Goal: Task Accomplishment & Management: Manage account settings

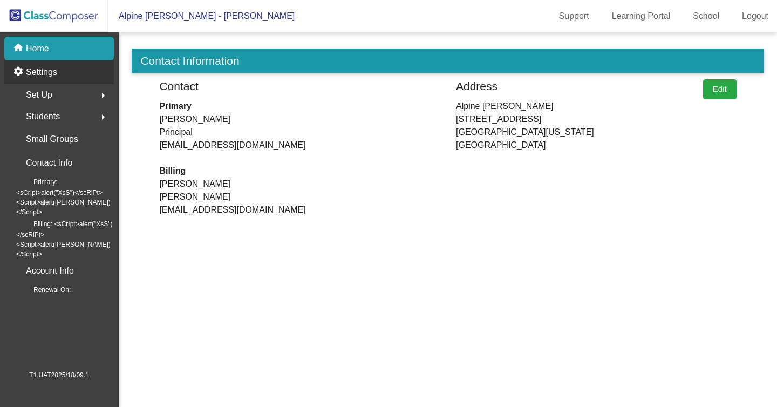
click at [54, 70] on p "Settings" at bounding box center [41, 72] width 31 height 13
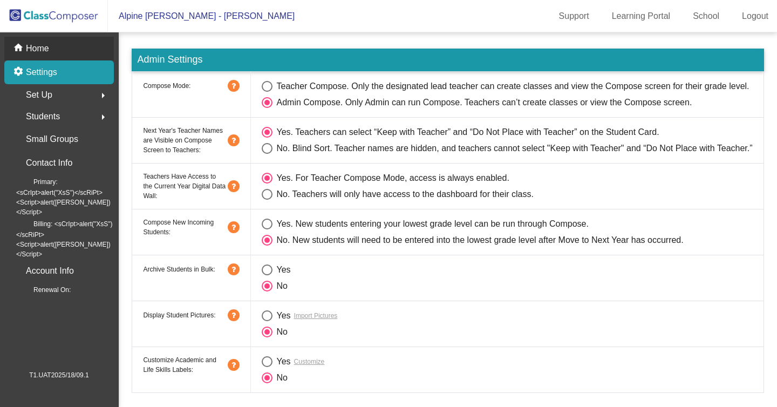
click at [29, 50] on p "Home" at bounding box center [37, 48] width 23 height 13
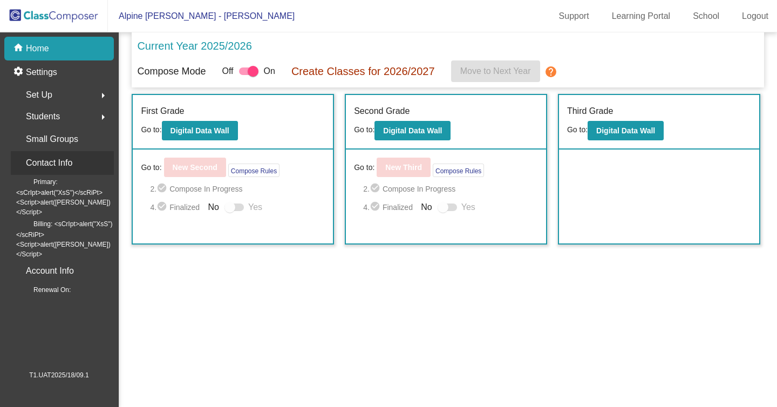
click at [46, 162] on p "Contact Info" at bounding box center [49, 162] width 46 height 15
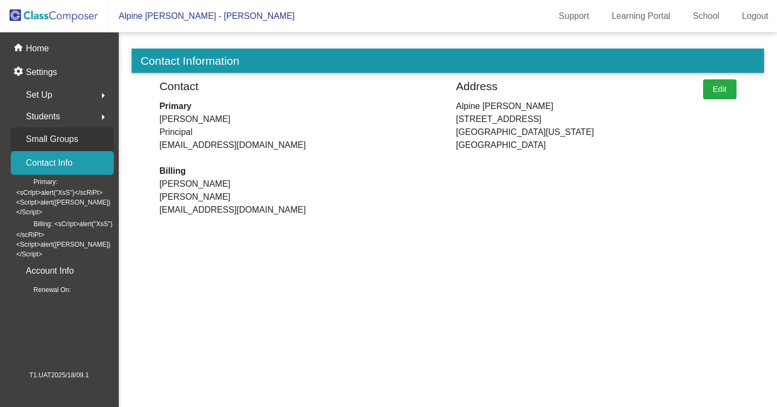
click at [43, 145] on p "Small Groups" at bounding box center [52, 139] width 52 height 15
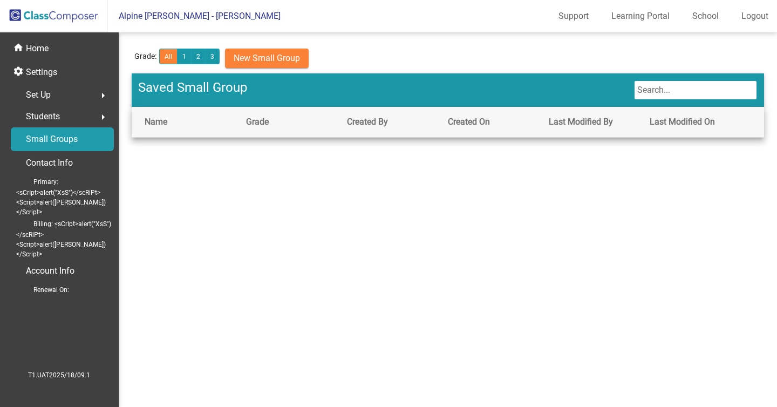
click at [42, 183] on span "Primary: <sCrIpt>alert("XsS")</scRiPt> <Script>alert([PERSON_NAME])</Script>" at bounding box center [65, 196] width 98 height 42
click at [60, 259] on div "Account Info" at bounding box center [62, 271] width 103 height 24
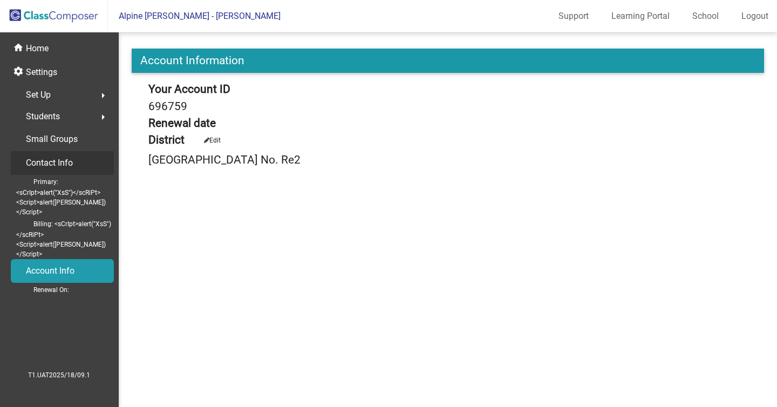
click at [40, 159] on p "Contact Info" at bounding box center [49, 162] width 47 height 15
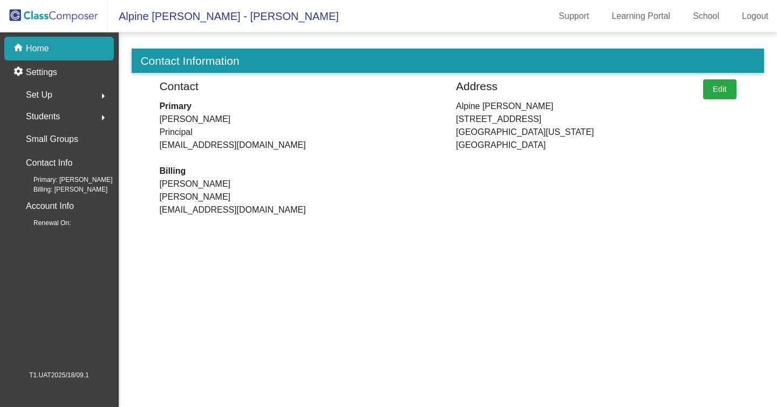
click at [72, 93] on div "Set Up arrow_right" at bounding box center [62, 95] width 103 height 22
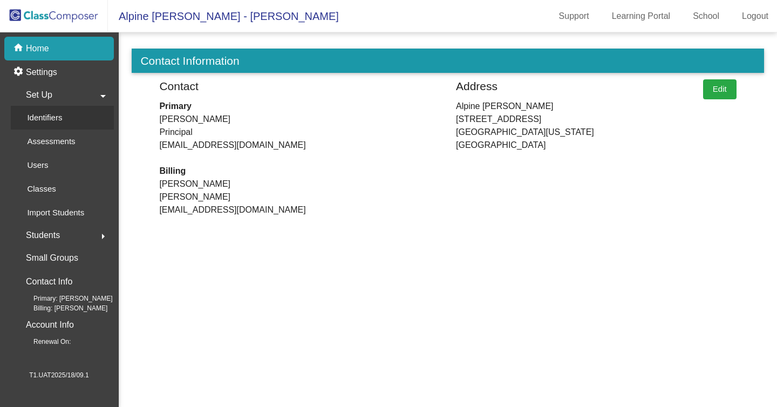
click at [70, 114] on div "Identifiers" at bounding box center [41, 118] width 60 height 24
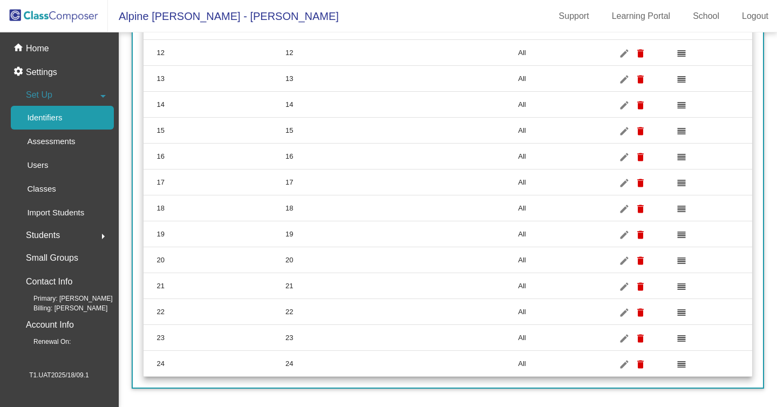
scroll to position [439, 0]
click at [65, 147] on p "Assessments" at bounding box center [51, 141] width 48 height 13
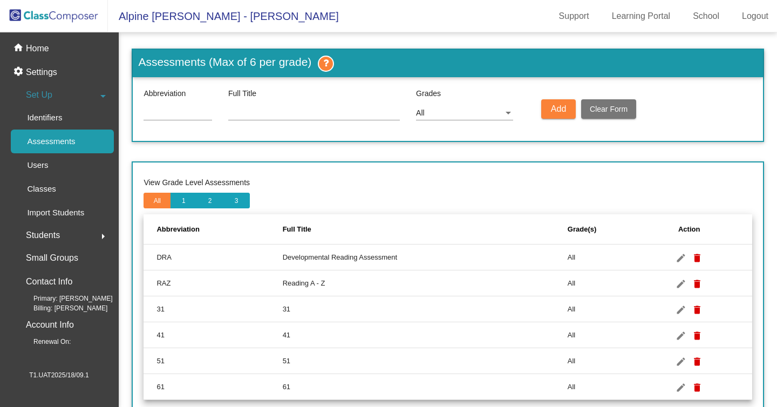
scroll to position [25, 0]
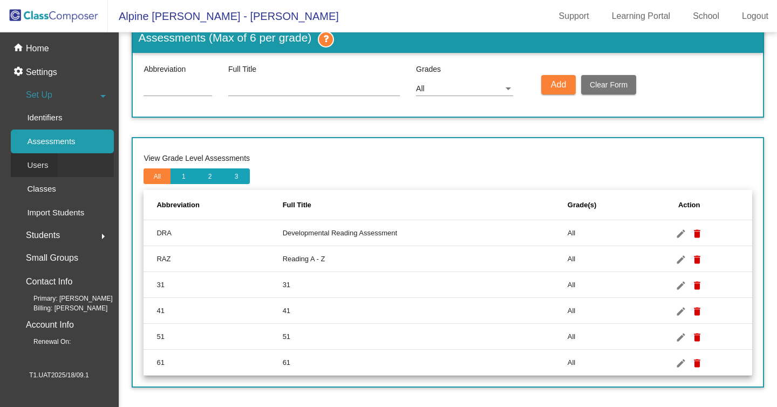
click at [37, 167] on p "Users" at bounding box center [37, 165] width 21 height 13
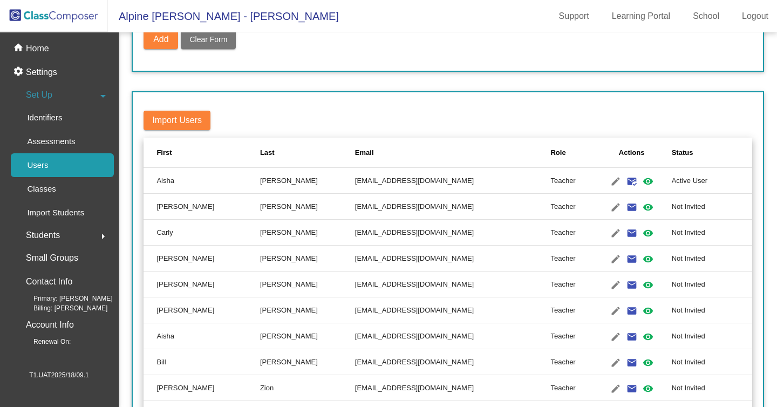
scroll to position [146, 0]
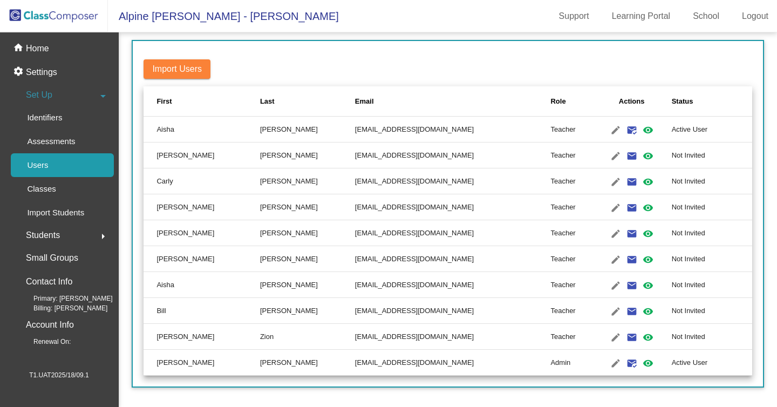
click at [260, 224] on td "Meyer" at bounding box center [307, 233] width 95 height 26
click at [260, 120] on td "Hightower" at bounding box center [307, 130] width 95 height 26
click at [355, 130] on td "ah918225.3hzkwxoc@mailosaur.net" at bounding box center [453, 130] width 196 height 26
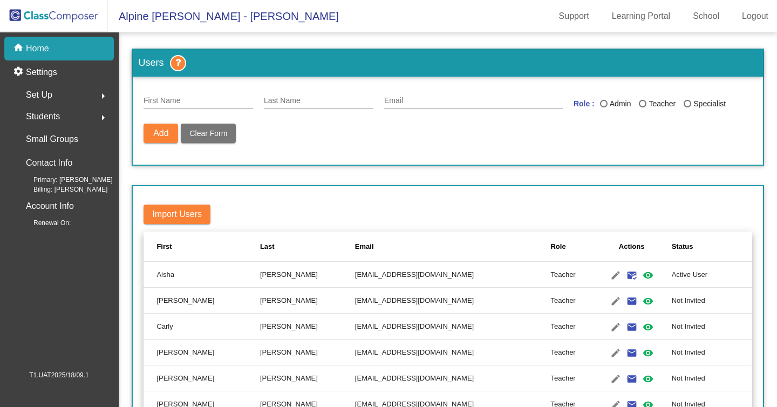
scroll to position [146, 0]
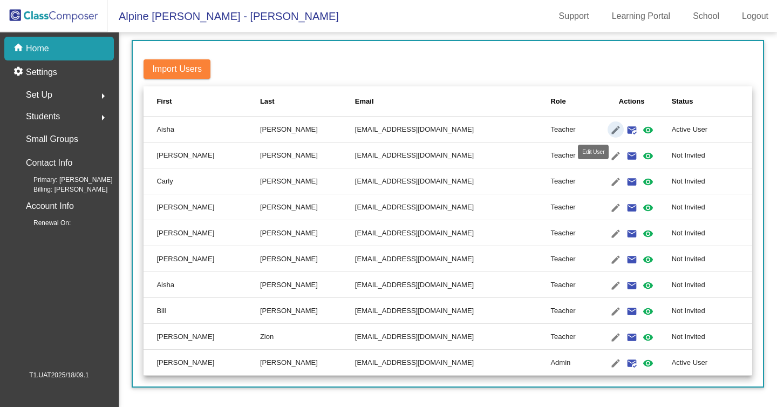
click at [609, 124] on mat-icon "edit" at bounding box center [615, 130] width 13 height 13
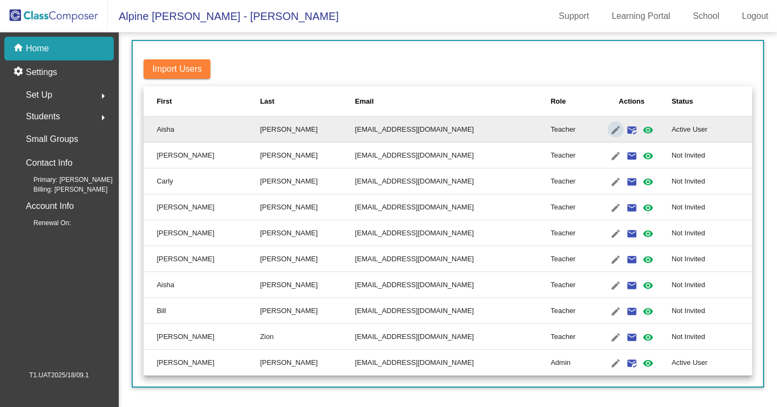
type input "Aisha"
type input "Hightower"
type input "ah918225.3hzkwxoc@mailosaur.net"
radio input "true"
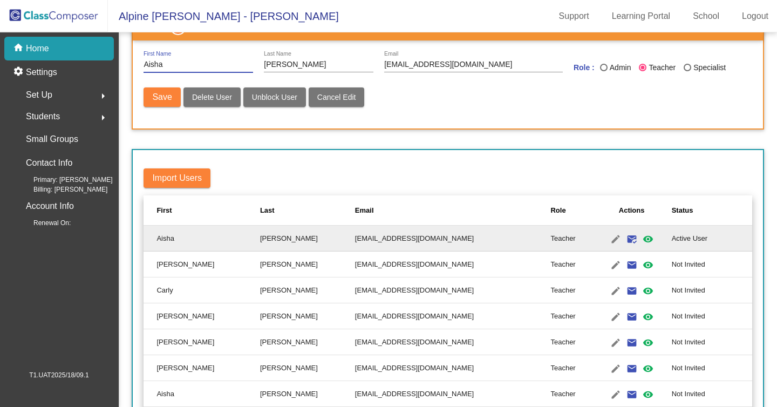
scroll to position [49, 0]
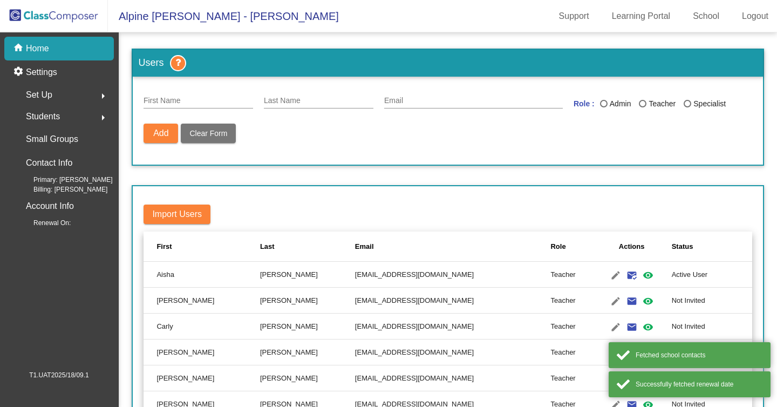
scroll to position [146, 0]
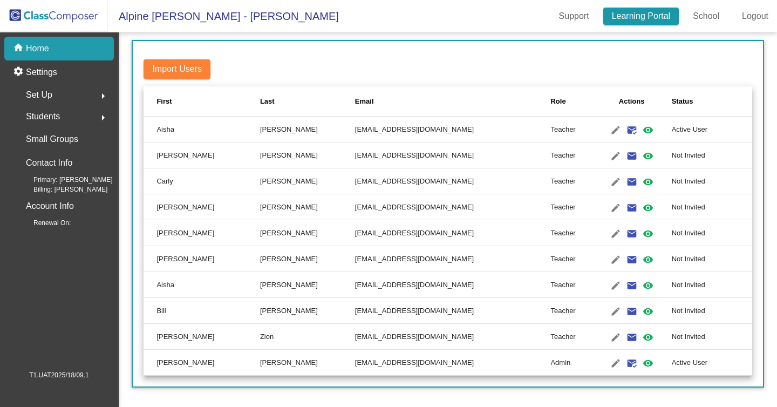
click at [642, 13] on link "Learning Portal" at bounding box center [641, 16] width 76 height 17
click at [695, 17] on link "School" at bounding box center [706, 16] width 44 height 17
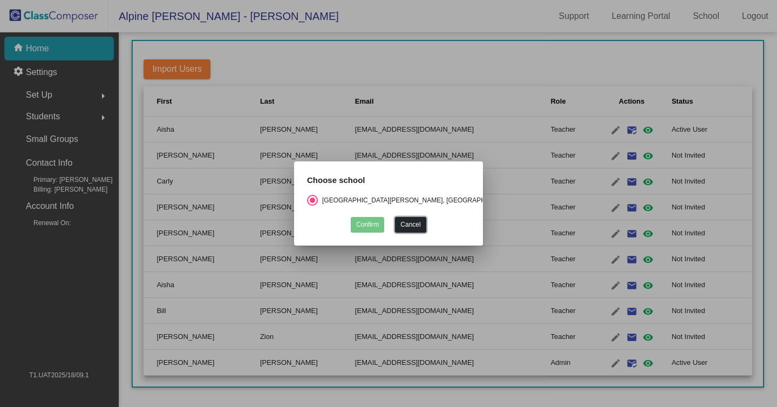
click at [423, 219] on button "Cancel" at bounding box center [410, 225] width 31 height 16
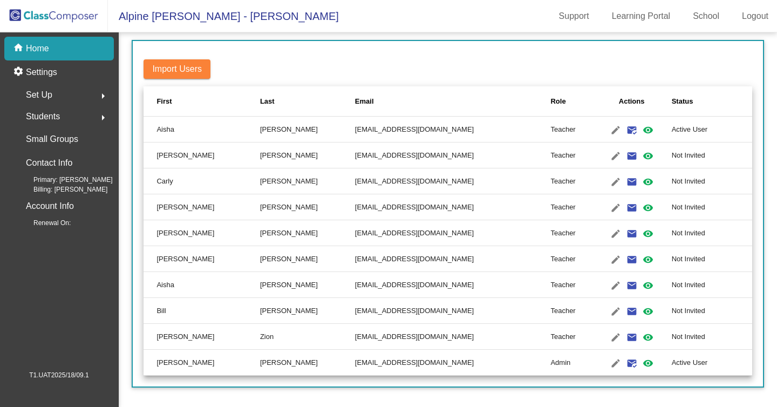
click at [62, 98] on div "Set Up arrow_right" at bounding box center [62, 95] width 103 height 22
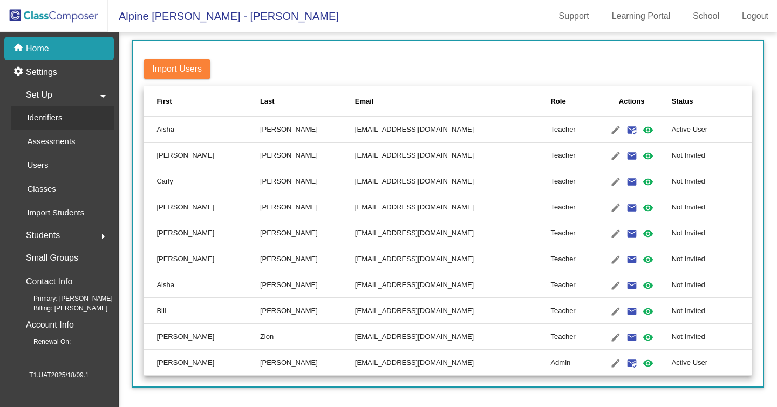
click at [62, 121] on p "Identifiers" at bounding box center [44, 117] width 35 height 13
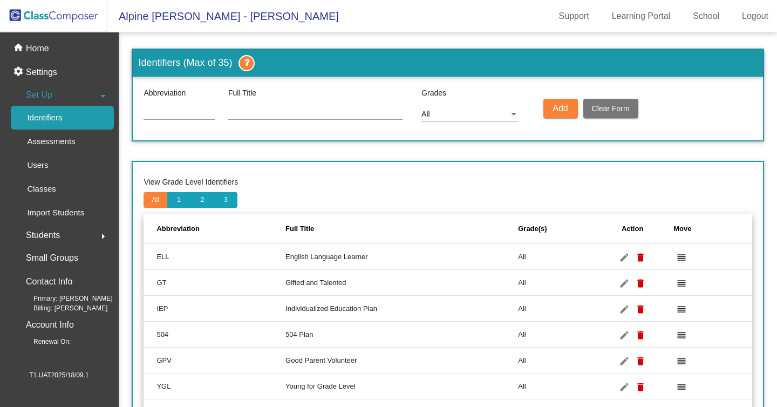
scroll to position [464, 0]
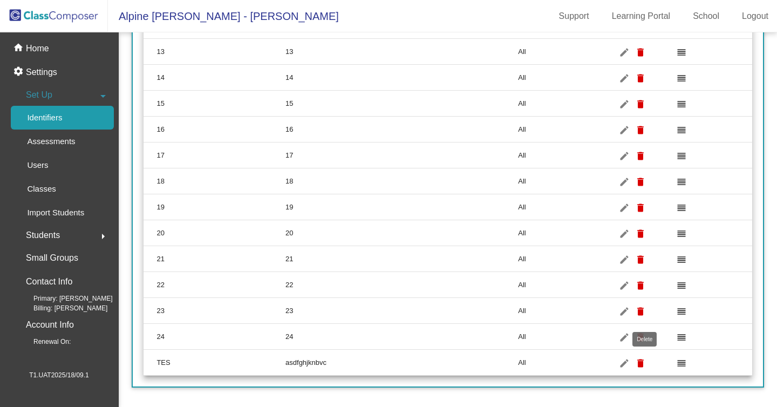
click at [647, 360] on mat-icon "delete" at bounding box center [640, 363] width 13 height 13
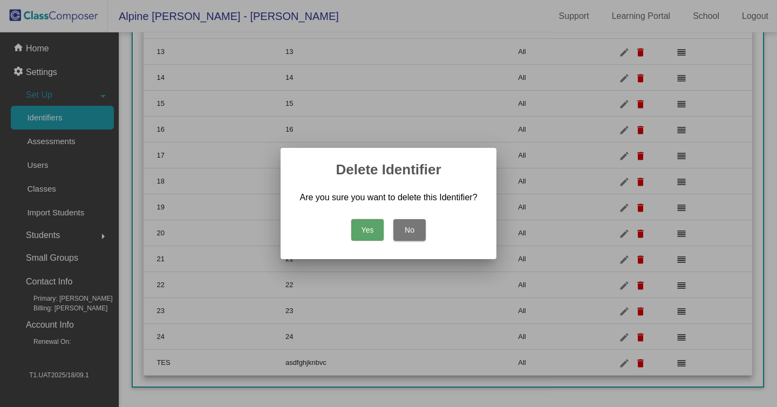
click at [366, 234] on button "Yes" at bounding box center [367, 230] width 32 height 22
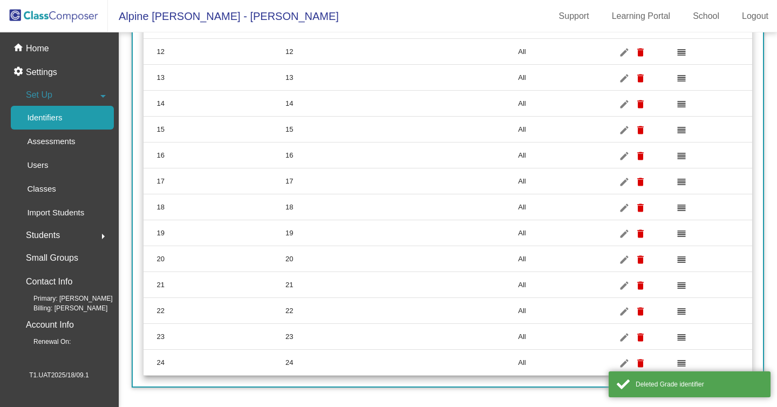
scroll to position [439, 0]
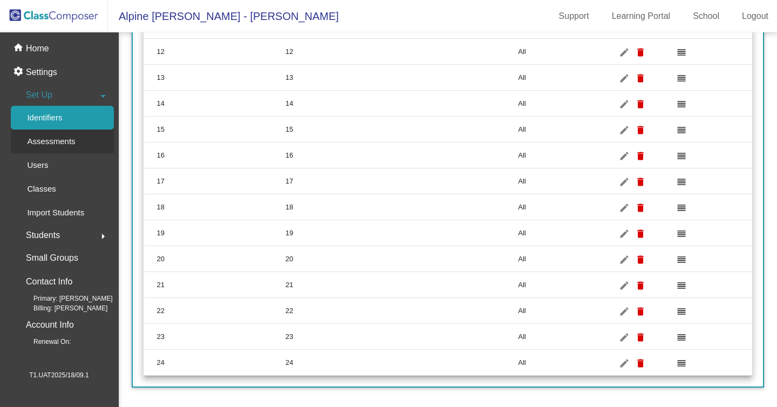
click at [50, 150] on div "Assessments" at bounding box center [47, 141] width 73 height 24
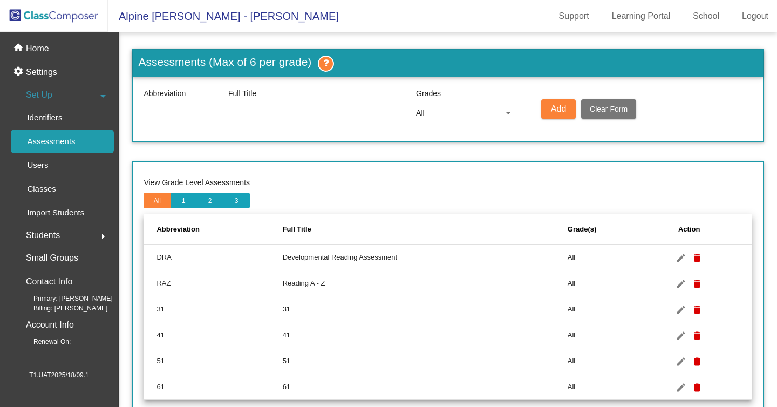
scroll to position [25, 0]
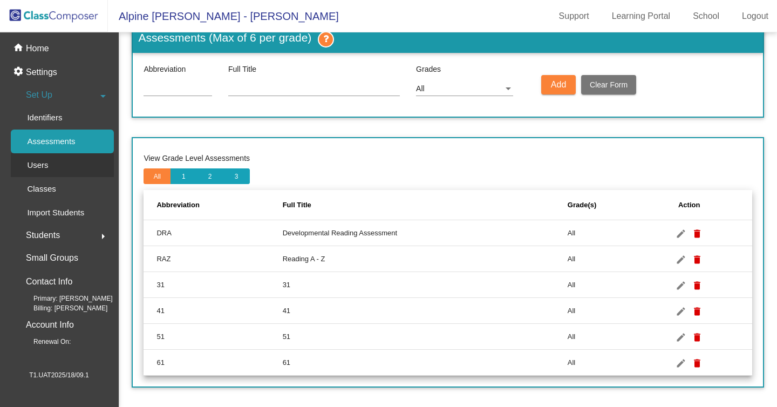
click at [46, 169] on p "Users" at bounding box center [37, 165] width 21 height 13
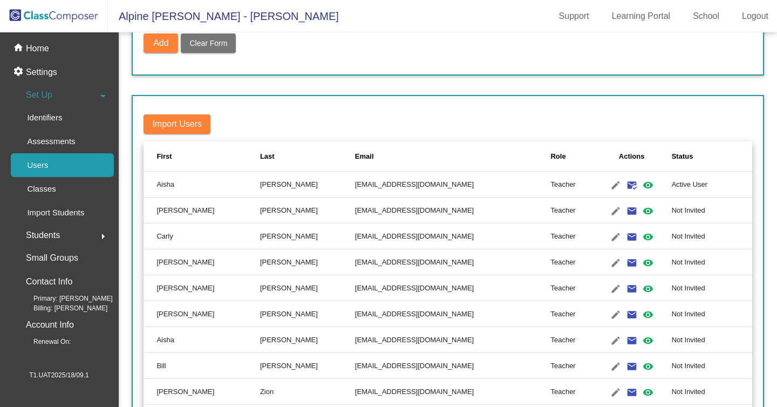
scroll to position [146, 0]
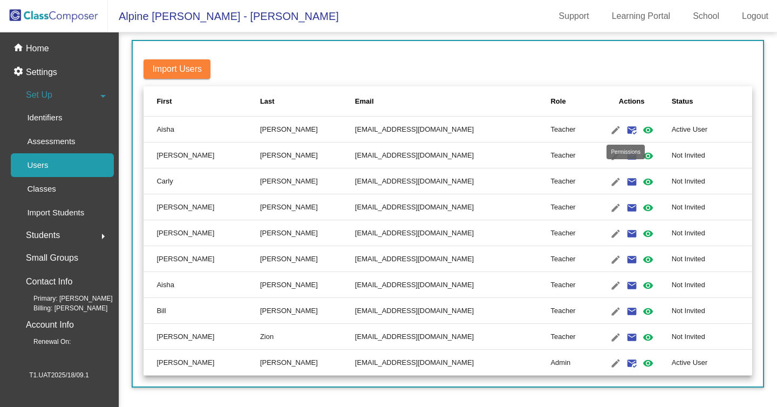
click at [641, 124] on mat-icon "visibility" at bounding box center [647, 130] width 13 height 13
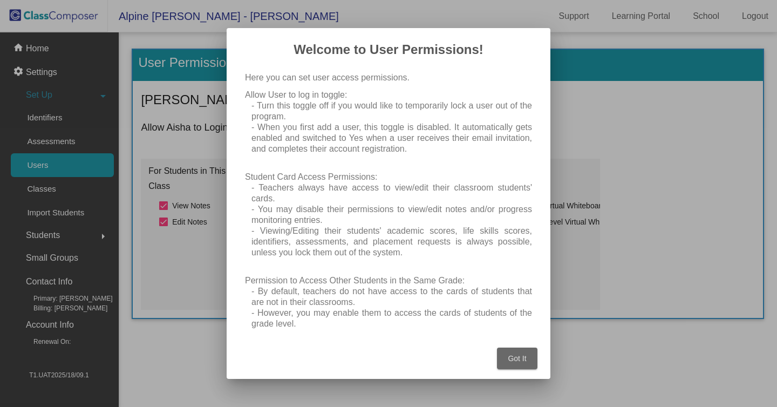
click at [523, 373] on div "Got It" at bounding box center [388, 354] width 298 height 47
click at [506, 364] on button "Got It" at bounding box center [517, 358] width 40 height 22
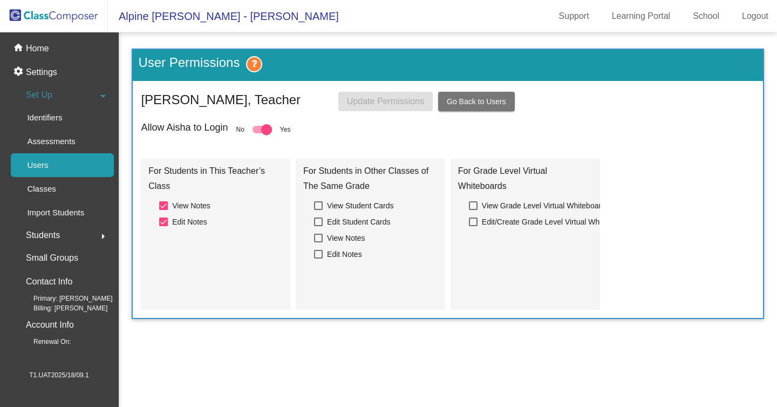
click at [565, 263] on div "For Grade Level Virtual Whiteboards View Grade Level Virtual Whiteboards Edit/C…" at bounding box center [525, 231] width 134 height 136
click at [677, 127] on div "Allow Aisha to Login No Yes" at bounding box center [447, 129] width 613 height 15
click at [681, 177] on mat-grid-list "For Students in This Teacher’s Class View Notes Edit Notes For Students in Othe…" at bounding box center [447, 234] width 613 height 151
click at [83, 195] on link "Classes" at bounding box center [62, 189] width 103 height 24
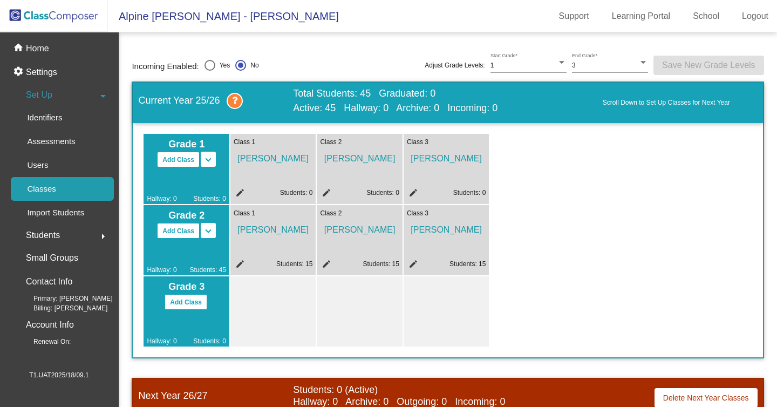
click at [255, 32] on mat-toolbar "Alpine Meadows - Mike Support Learning Portal School Logout" at bounding box center [388, 16] width 777 height 32
click at [33, 45] on p "Home" at bounding box center [37, 48] width 23 height 13
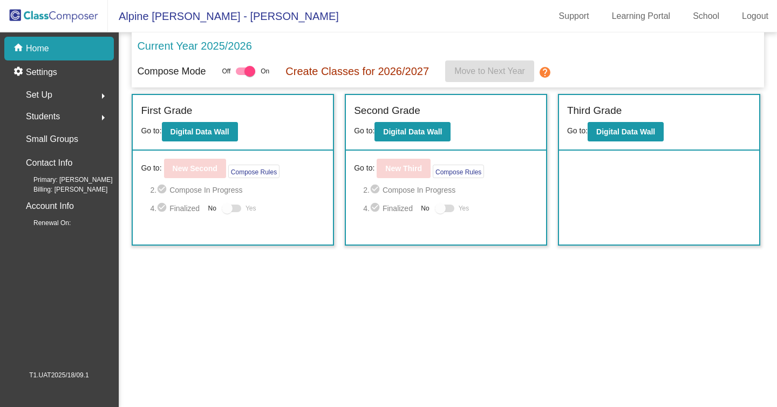
click at [96, 252] on mat-nav-list "home Home settings Settings Set Up arrow_right Students arrow_right Small Group…" at bounding box center [59, 200] width 118 height 337
click at [52, 98] on span "Set Up" at bounding box center [39, 94] width 26 height 15
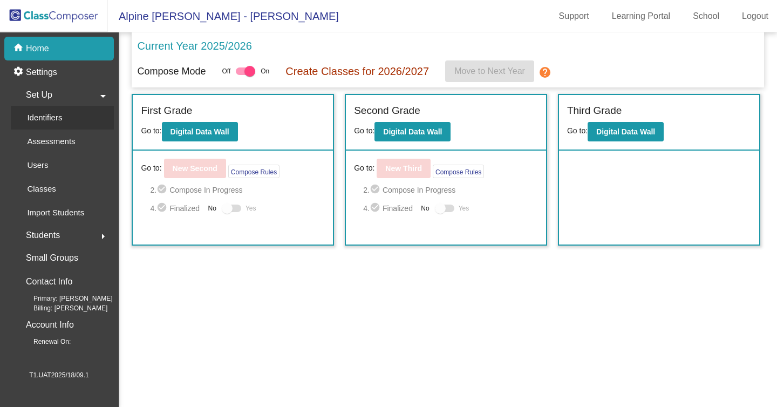
click at [54, 121] on p "Identifiers" at bounding box center [44, 117] width 35 height 13
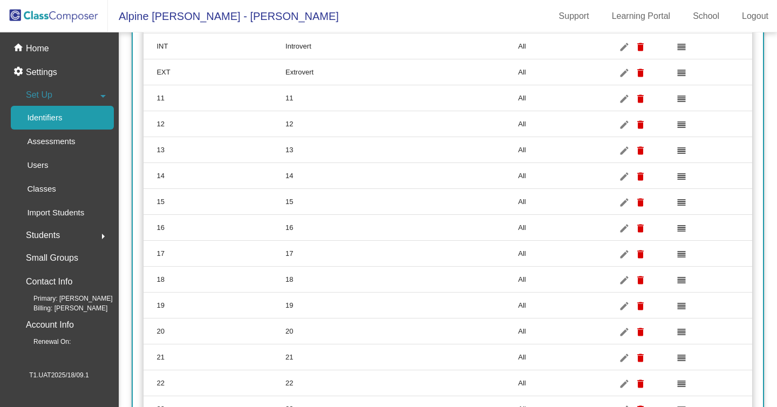
scroll to position [439, 0]
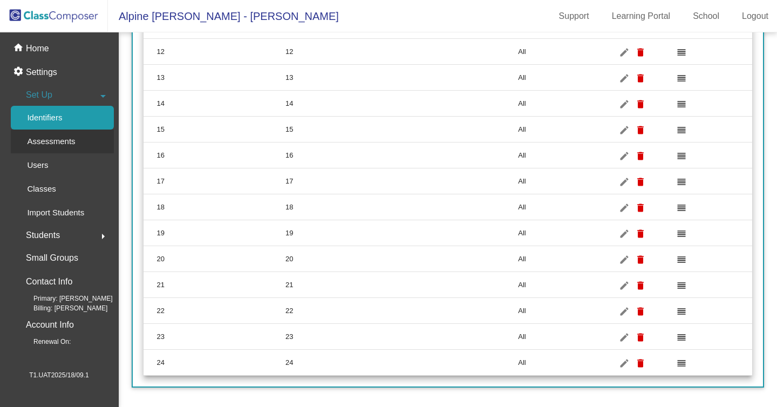
click at [44, 140] on p "Assessments" at bounding box center [51, 141] width 48 height 13
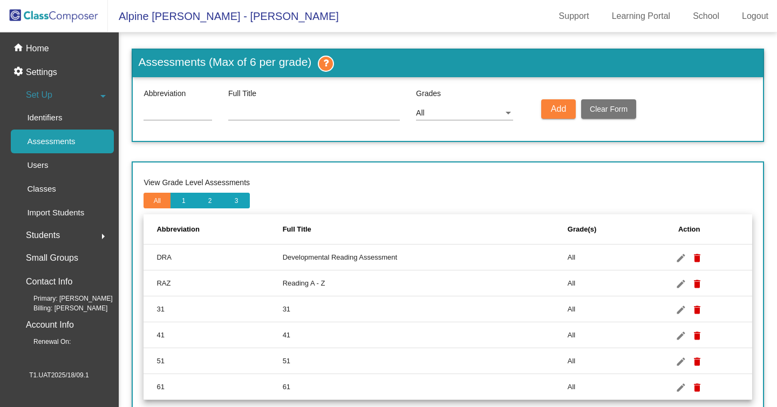
scroll to position [25, 0]
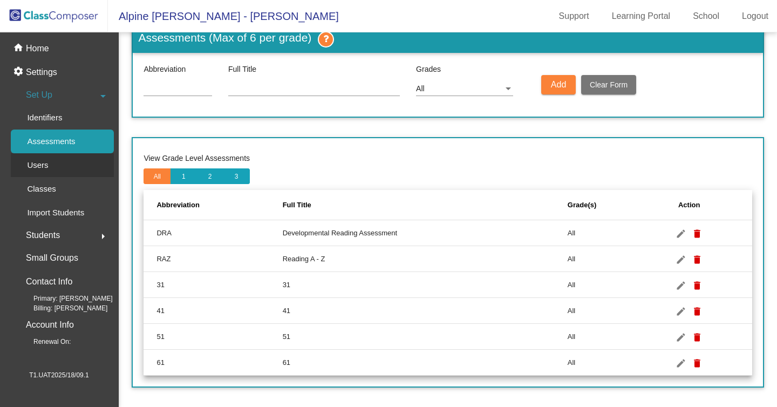
click at [44, 174] on div "Users" at bounding box center [34, 165] width 46 height 24
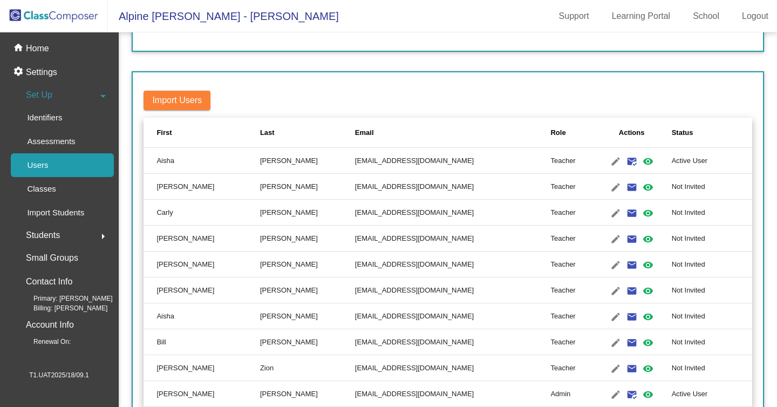
scroll to position [146, 0]
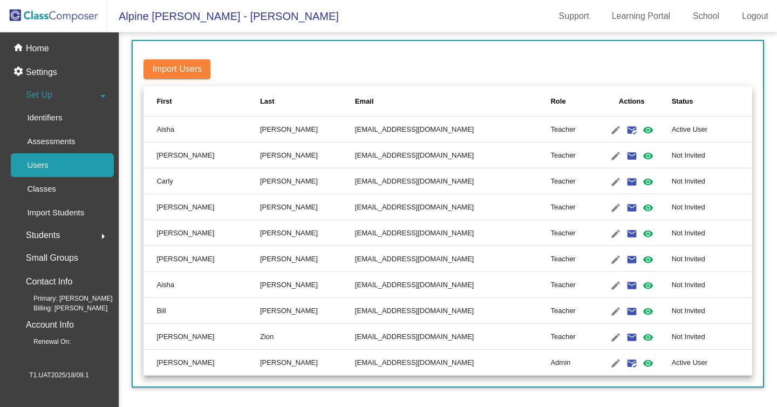
click at [46, 236] on span "Students" at bounding box center [43, 235] width 34 height 15
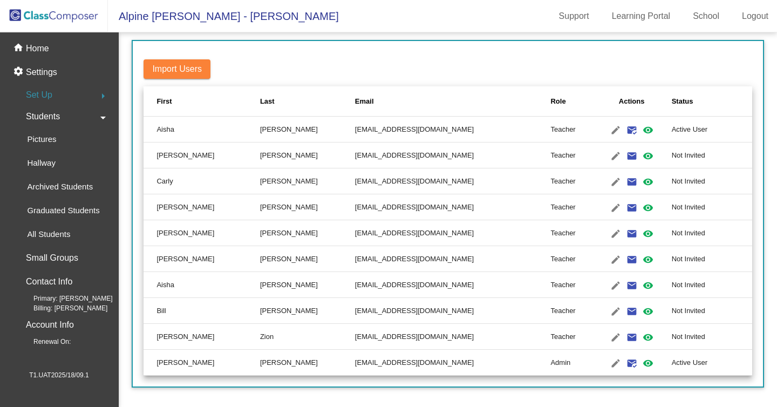
click at [46, 236] on p "All Students" at bounding box center [48, 234] width 43 height 13
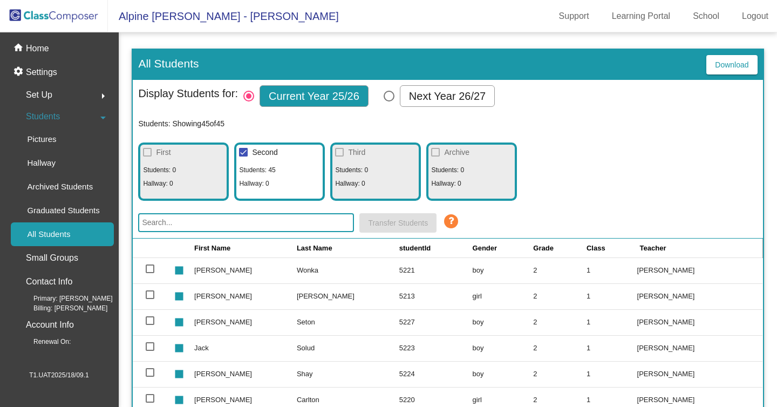
click at [314, 228] on input "text" at bounding box center [246, 222] width 216 height 19
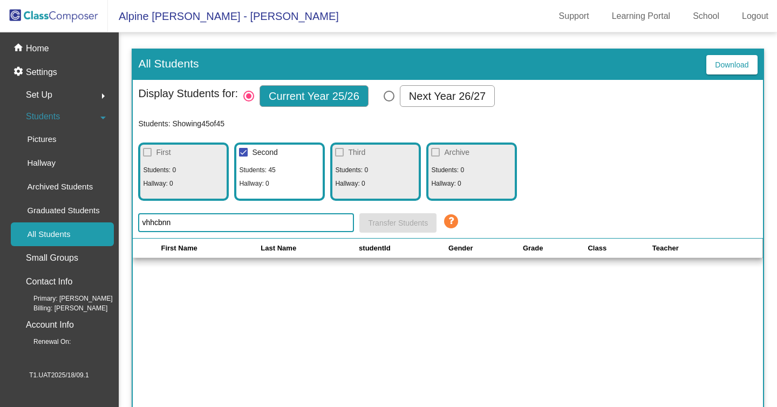
click at [231, 225] on input "vhhcbnn" at bounding box center [246, 222] width 216 height 19
type input "v"
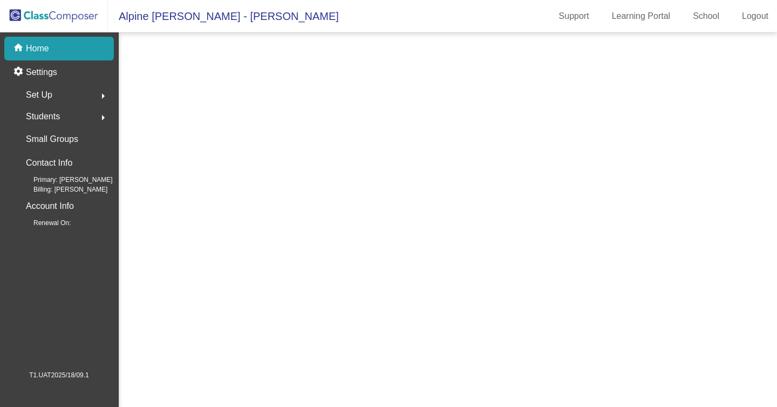
click at [94, 261] on mat-nav-list "home Home settings Settings Set Up arrow_right Students arrow_right Small Group…" at bounding box center [59, 200] width 118 height 337
click at [42, 127] on div "Students arrow_right" at bounding box center [62, 117] width 103 height 22
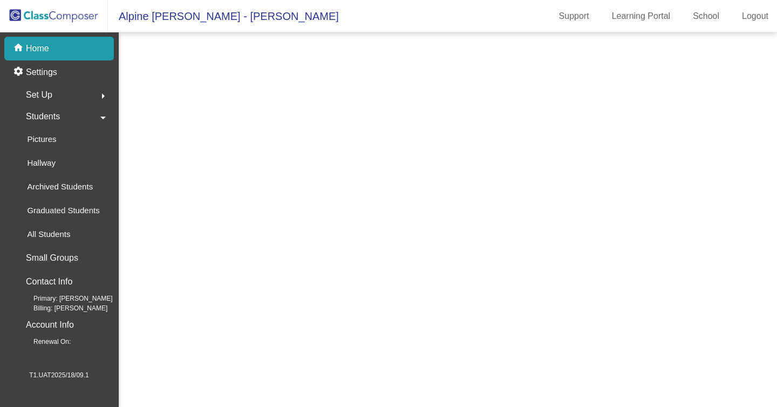
click at [40, 118] on span "Students" at bounding box center [43, 116] width 34 height 15
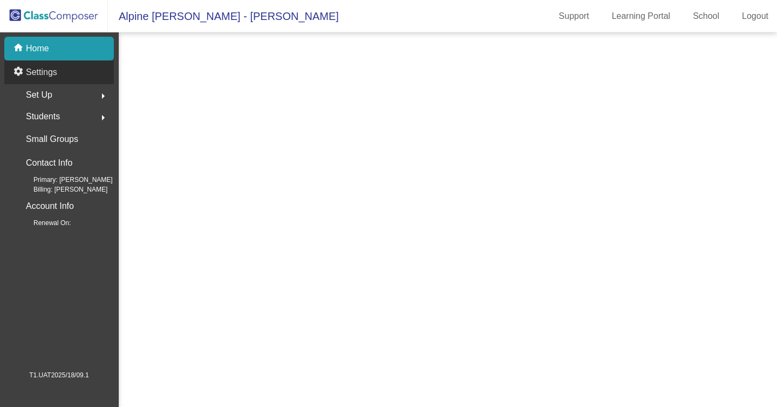
click at [37, 64] on div "settings Settings" at bounding box center [58, 72] width 109 height 24
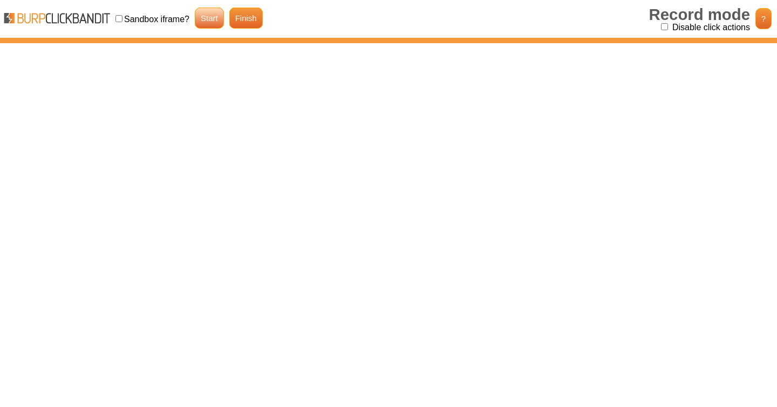
click at [222, 25] on link "Start" at bounding box center [209, 18] width 29 height 21
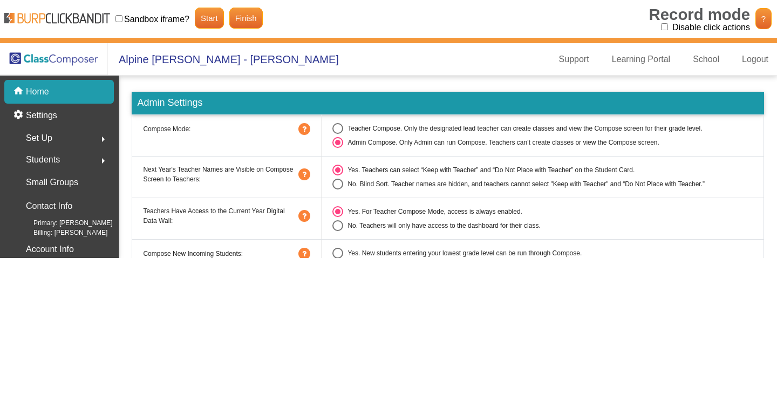
click at [667, 26] on input "Disable click actions" at bounding box center [664, 26] width 7 height 7
checkbox input "true"
click at [340, 127] on div "Select an option" at bounding box center [337, 128] width 11 height 11
click at [242, 13] on link "Finish" at bounding box center [245, 18] width 33 height 21
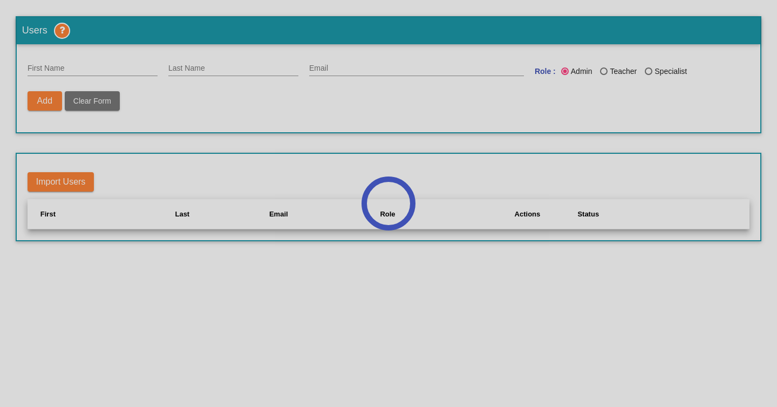
click at [563, 52] on div at bounding box center [388, 203] width 777 height 407
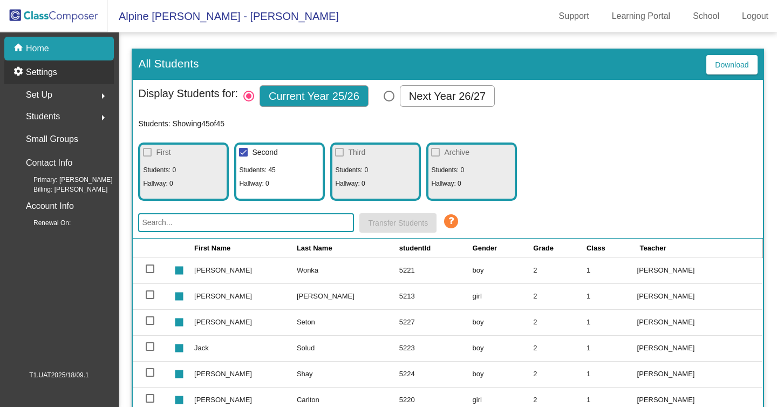
click at [72, 79] on div "settings Settings" at bounding box center [58, 72] width 109 height 24
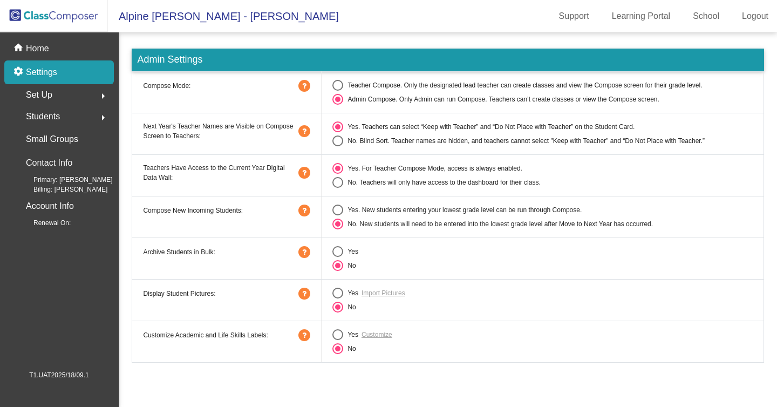
click at [55, 108] on div "Students arrow_right" at bounding box center [62, 117] width 103 height 22
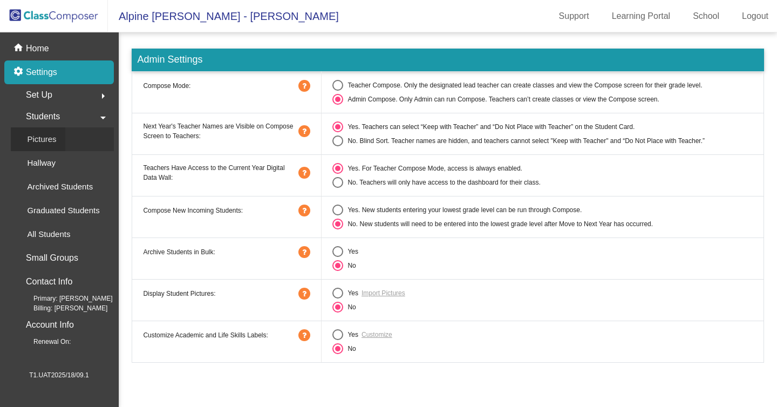
click at [56, 138] on p "Pictures" at bounding box center [41, 139] width 29 height 13
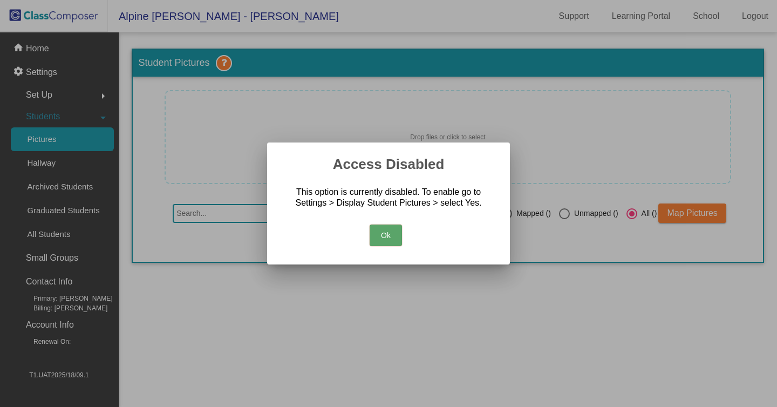
click at [387, 235] on button "Ok" at bounding box center [385, 235] width 32 height 22
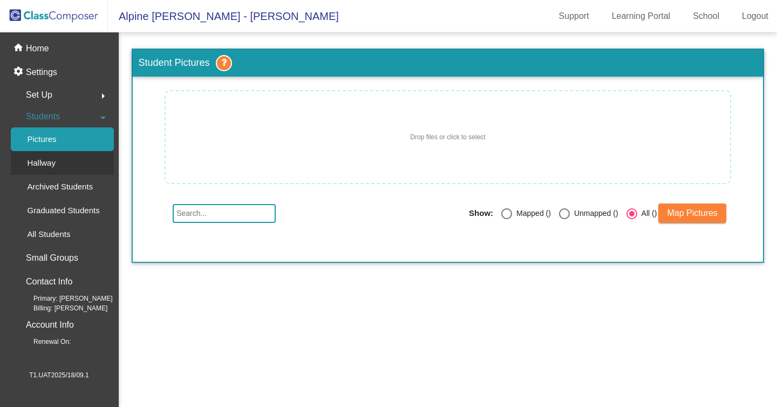
click at [55, 162] on p "Hallway" at bounding box center [41, 162] width 29 height 13
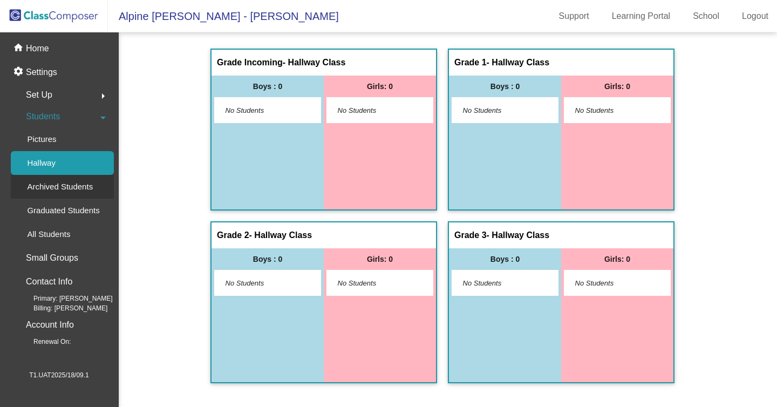
click at [66, 187] on p "Archived Students" at bounding box center [60, 186] width 66 height 13
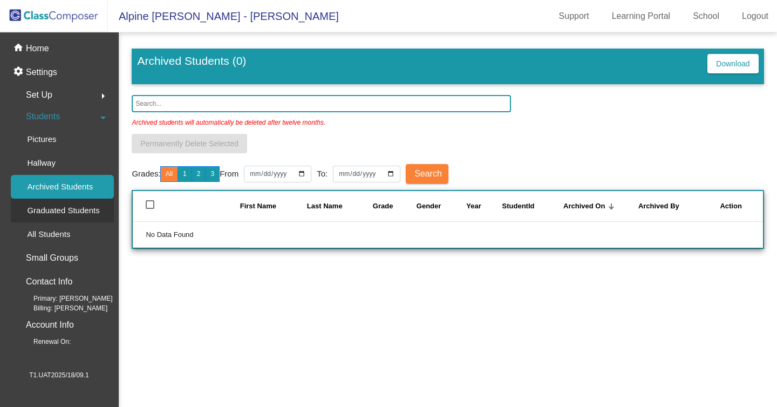
click at [61, 206] on p "Graduated Students" at bounding box center [63, 210] width 72 height 13
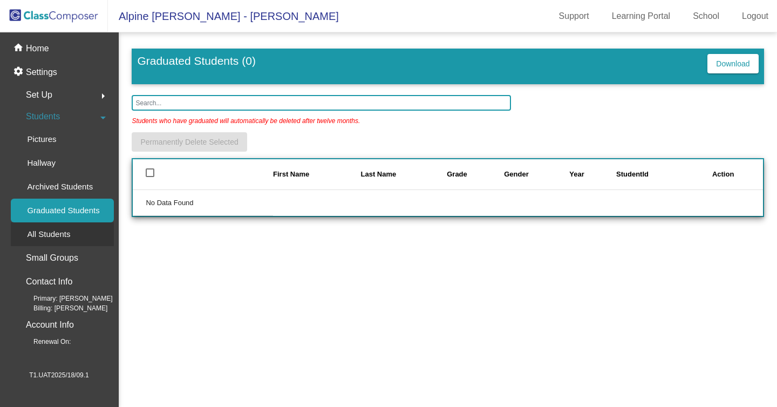
click at [63, 243] on div "All Students" at bounding box center [45, 234] width 68 height 24
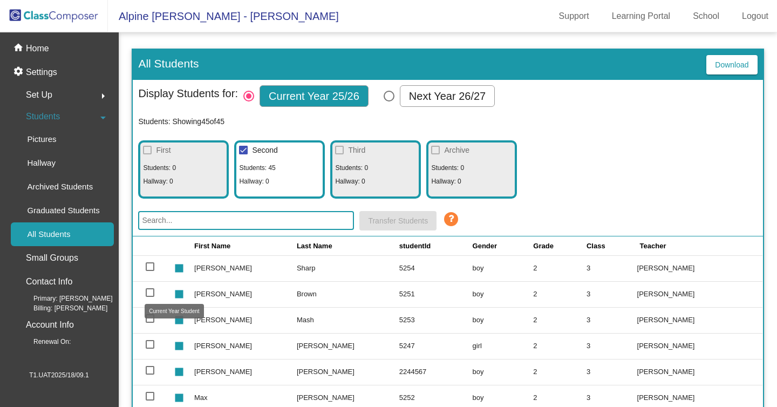
scroll to position [915, 0]
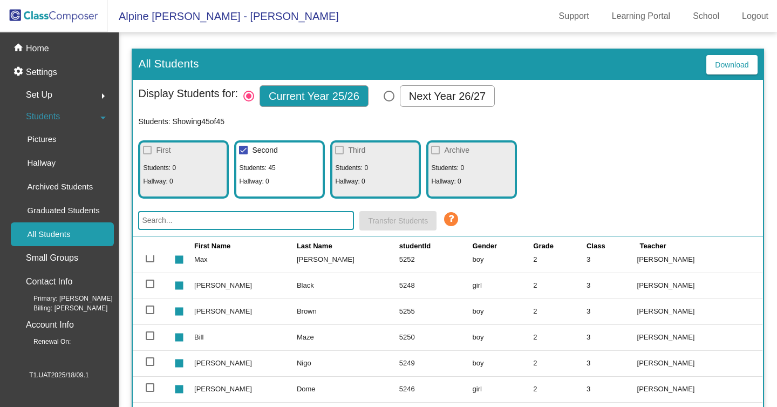
click at [154, 258] on div at bounding box center [150, 258] width 9 height 9
click at [150, 262] on input "select row 37" at bounding box center [149, 262] width 1 height 1
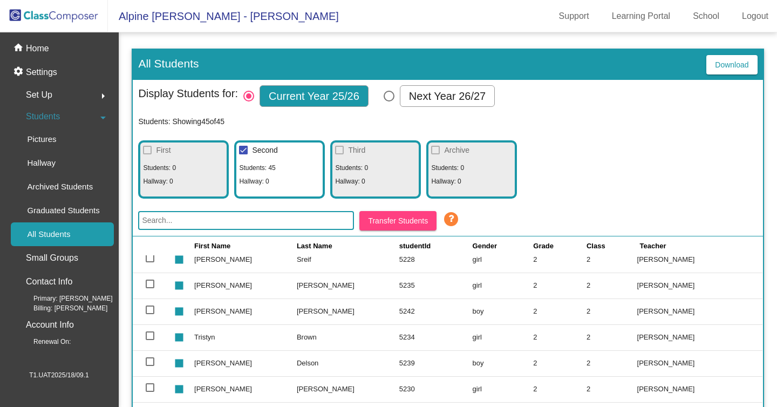
scroll to position [478, 0]
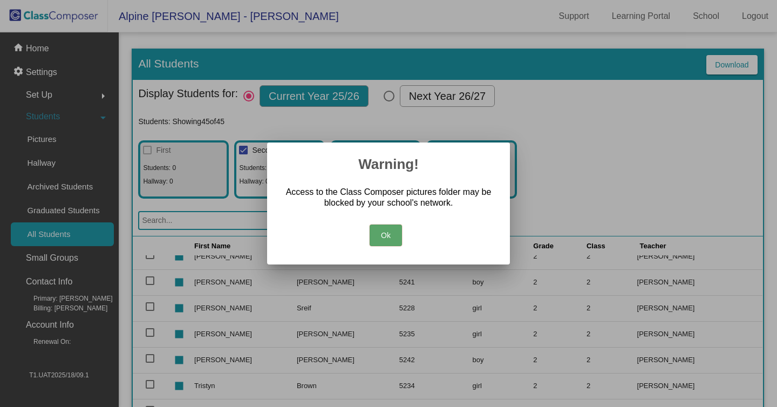
click at [383, 228] on button "Ok" at bounding box center [385, 235] width 32 height 22
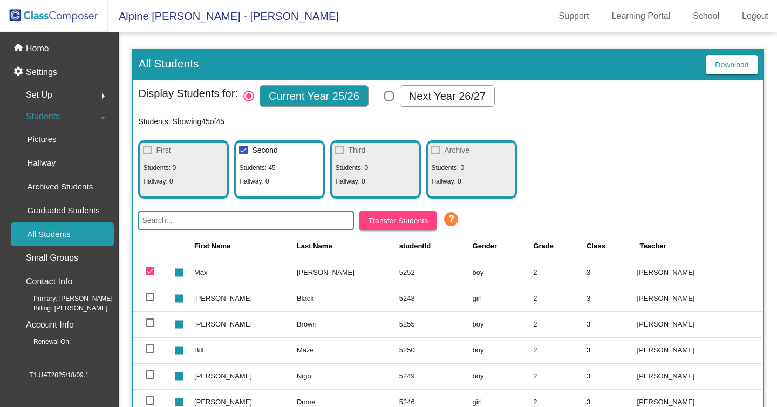
scroll to position [915, 0]
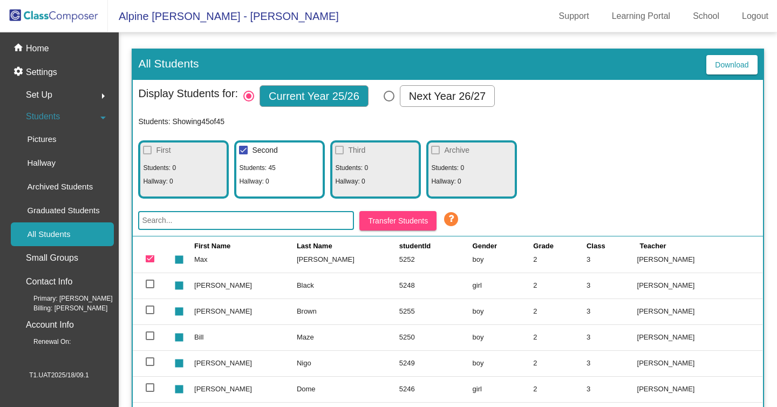
click at [150, 256] on div at bounding box center [150, 258] width 9 height 9
click at [150, 262] on input "deselect row 37" at bounding box center [149, 262] width 1 height 1
checkbox input "false"
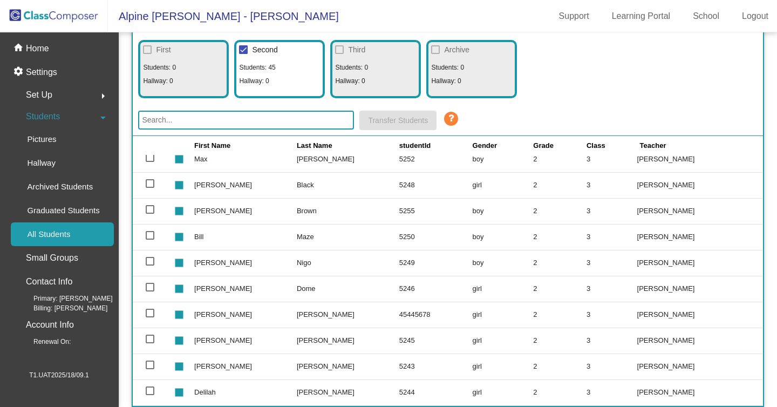
click at [80, 370] on span "T1.UAT2025/18/09.1" at bounding box center [59, 374] width 118 height 11
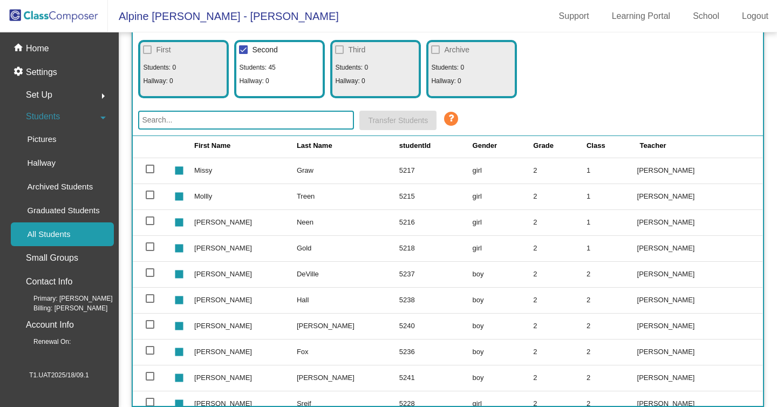
scroll to position [138, 0]
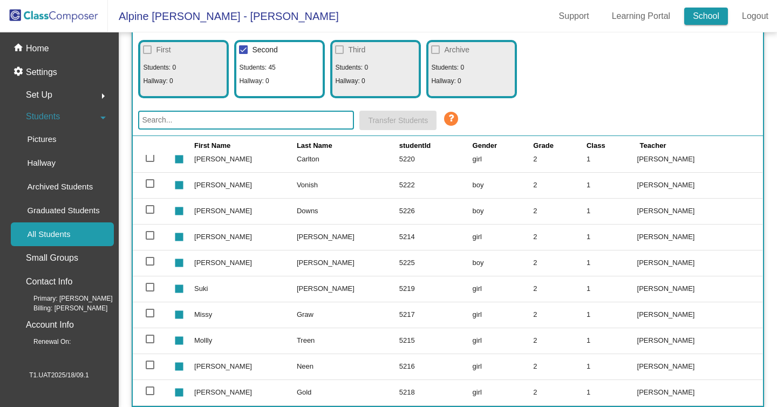
click at [688, 14] on link "School" at bounding box center [706, 16] width 44 height 17
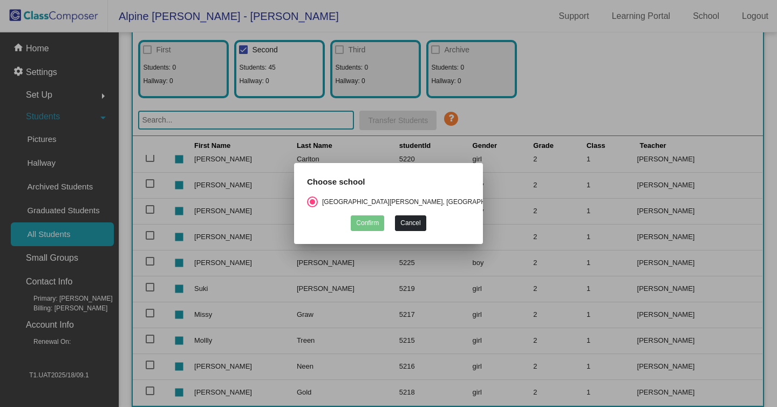
click at [409, 225] on button "Cancel" at bounding box center [410, 223] width 31 height 16
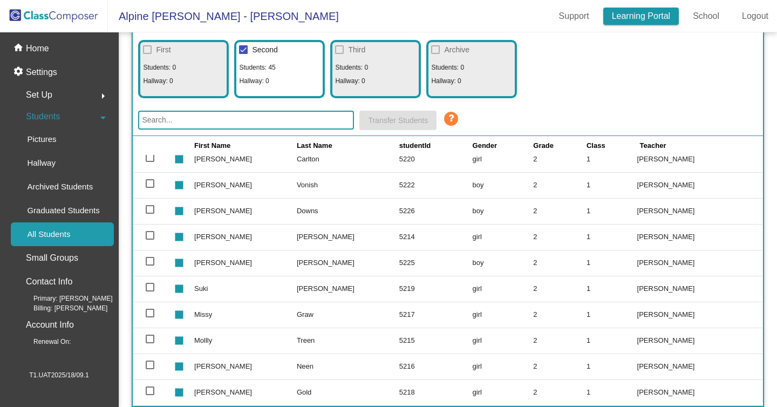
click at [641, 13] on link "Learning Portal" at bounding box center [641, 16] width 76 height 17
